Goal: Transaction & Acquisition: Purchase product/service

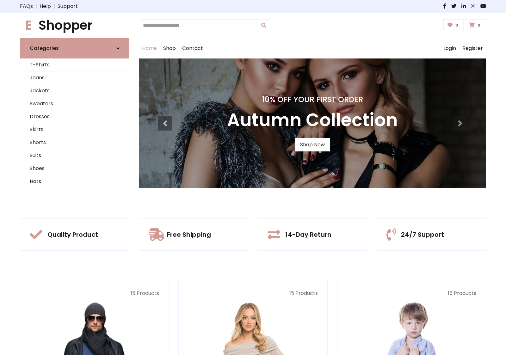
click at [253, 178] on div "10% Off Your First Order Autumn Collection Shop Now" at bounding box center [312, 124] width 347 height 130
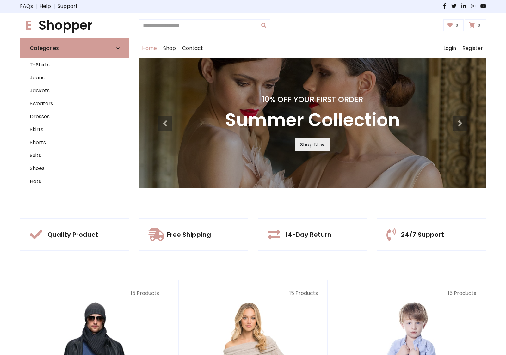
click at [312, 145] on link "Shop Now" at bounding box center [312, 144] width 35 height 13
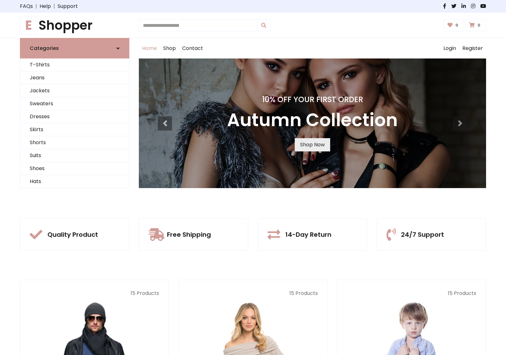
click at [312, 145] on link "Shop Now" at bounding box center [312, 144] width 35 height 13
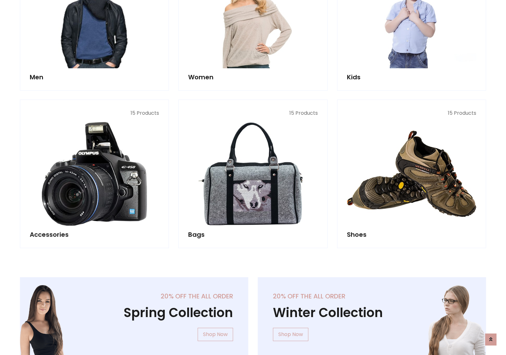
scroll to position [631, 0]
